Goal: Connect with others: Connect with others

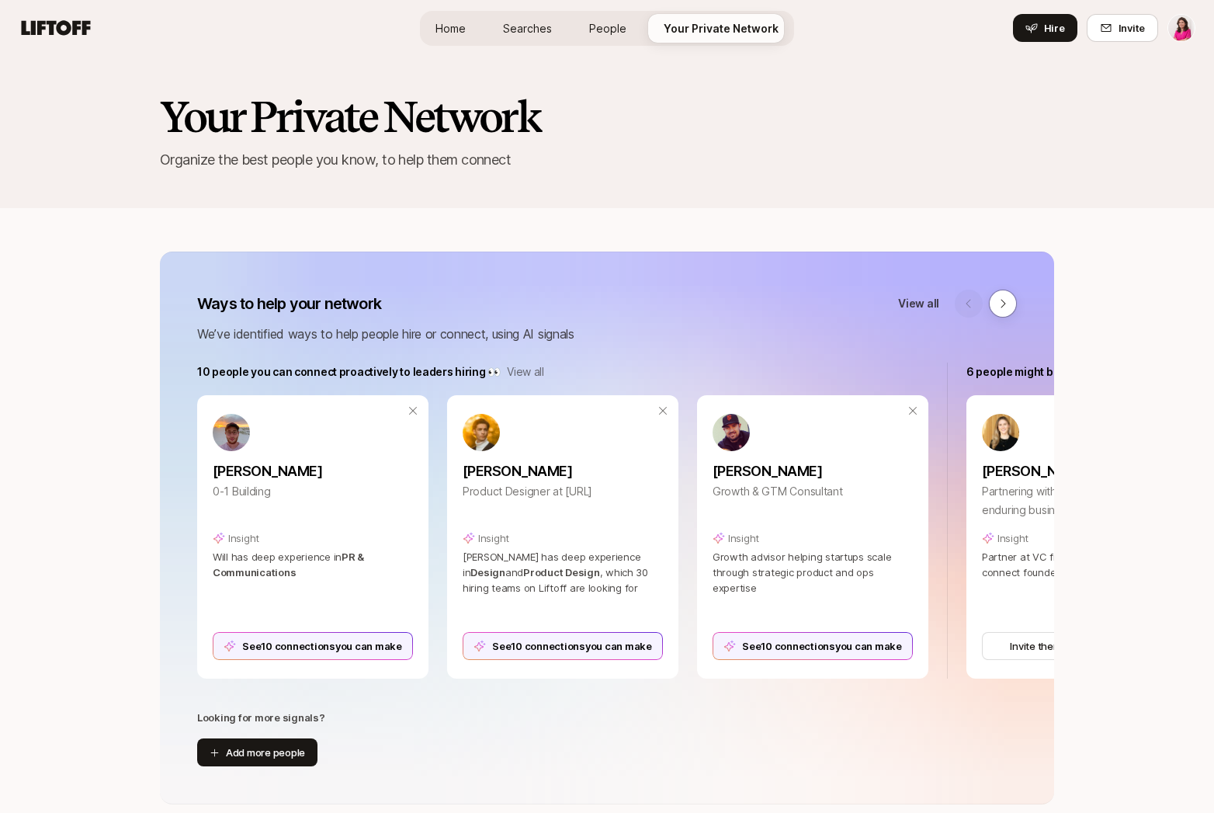
click at [605, 32] on span "People" at bounding box center [607, 28] width 37 height 16
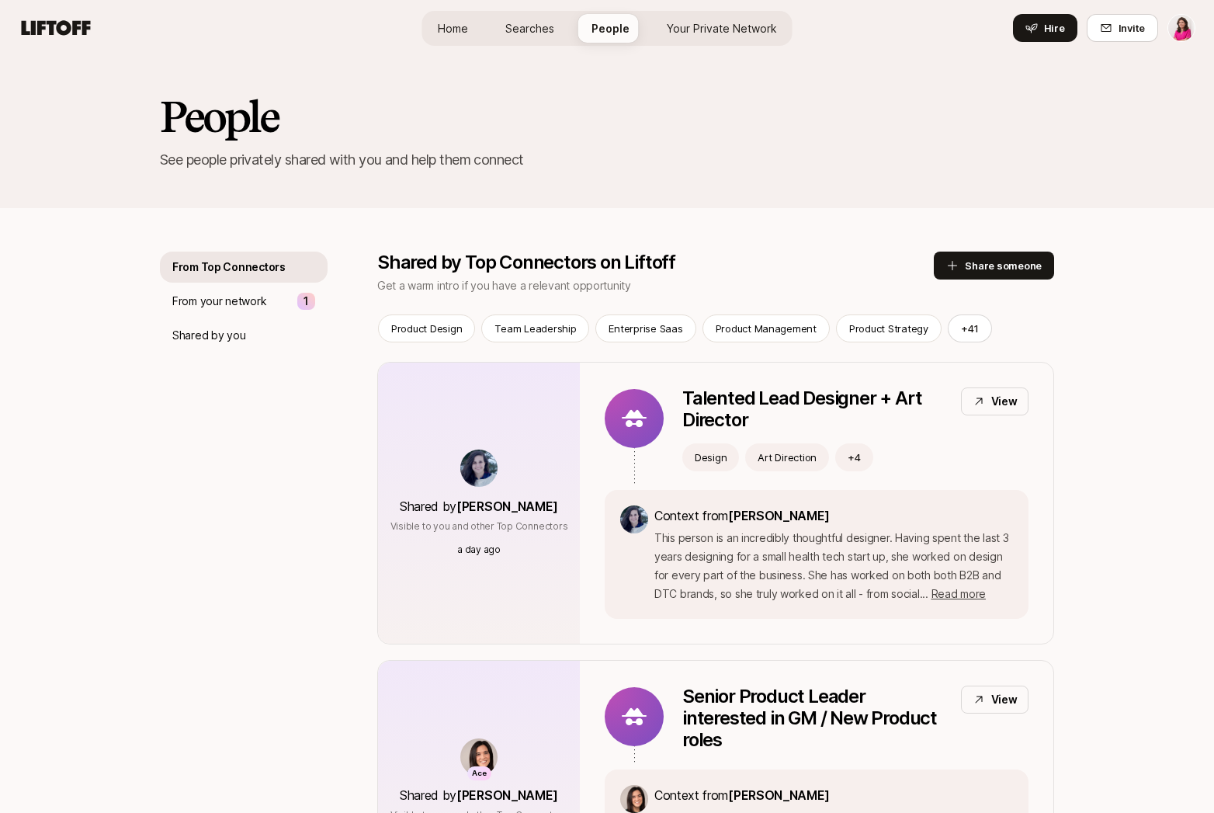
click at [667, 26] on span "Your Private Network" at bounding box center [722, 28] width 110 height 16
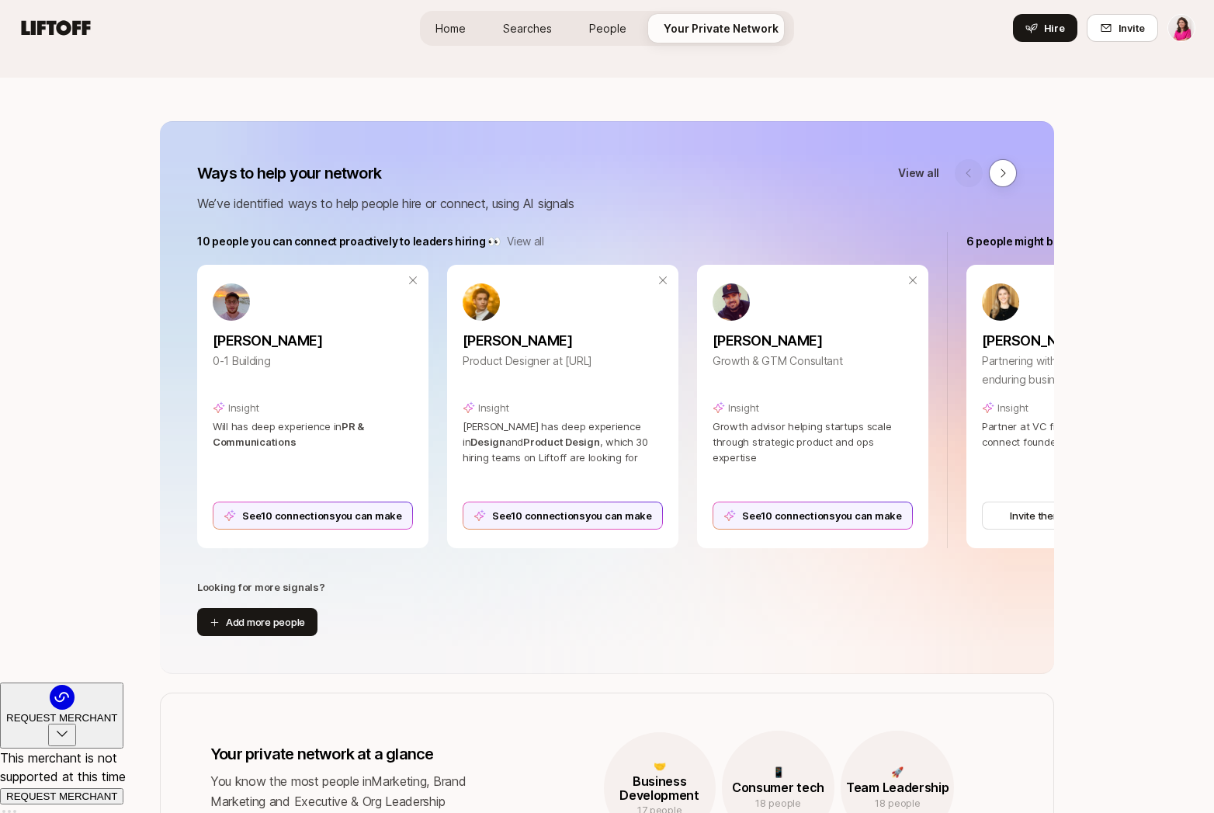
scroll to position [129, 0]
click at [927, 175] on p "View all" at bounding box center [918, 174] width 41 height 19
